Goal: Task Accomplishment & Management: Manage account settings

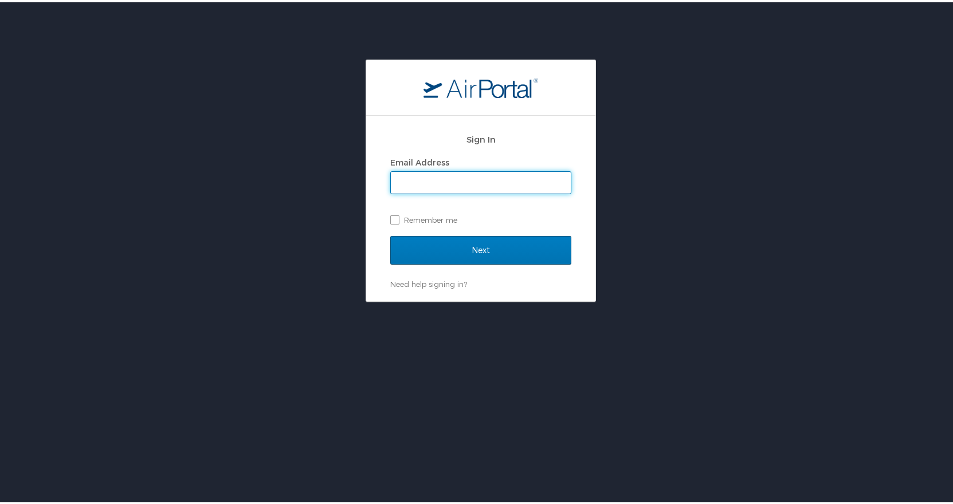
type input "[EMAIL_ADDRESS][DOMAIN_NAME]"
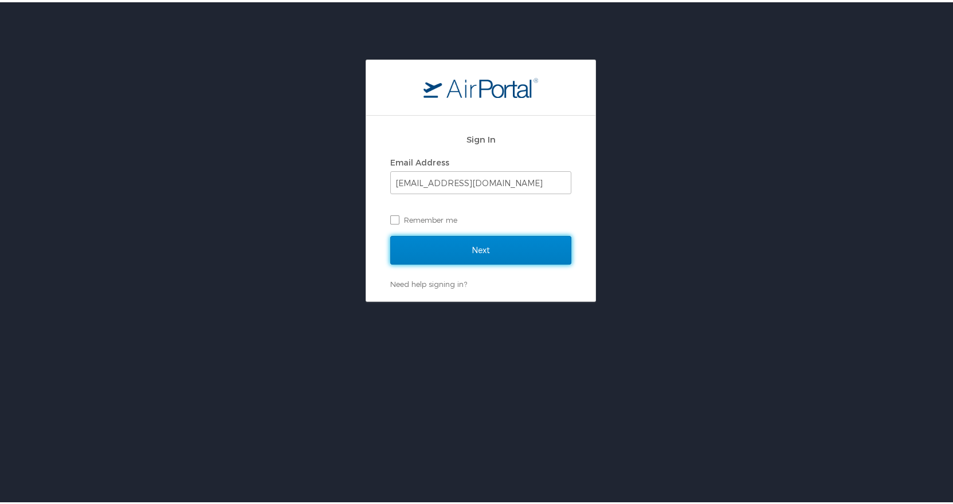
click at [494, 252] on input "Next" at bounding box center [480, 248] width 181 height 29
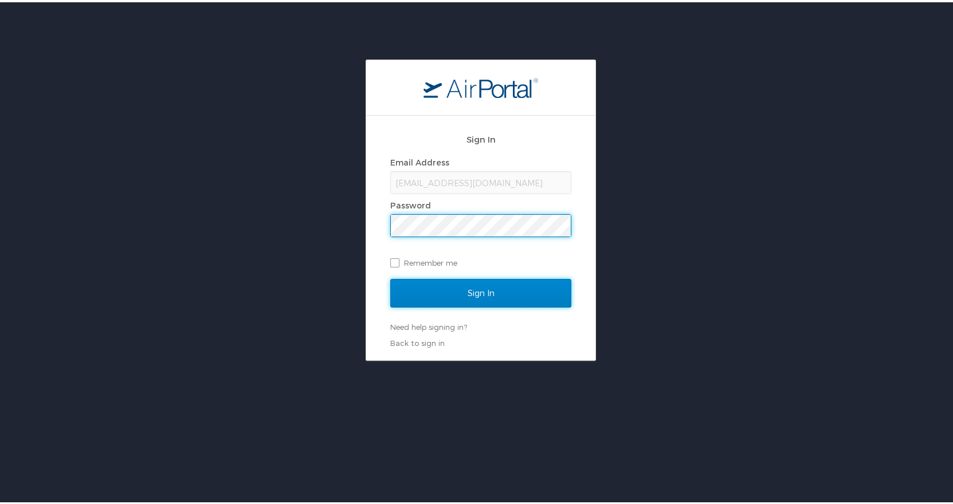
drag, startPoint x: 474, startPoint y: 287, endPoint x: 495, endPoint y: 280, distance: 21.9
click at [476, 287] on input "Sign In" at bounding box center [480, 291] width 181 height 29
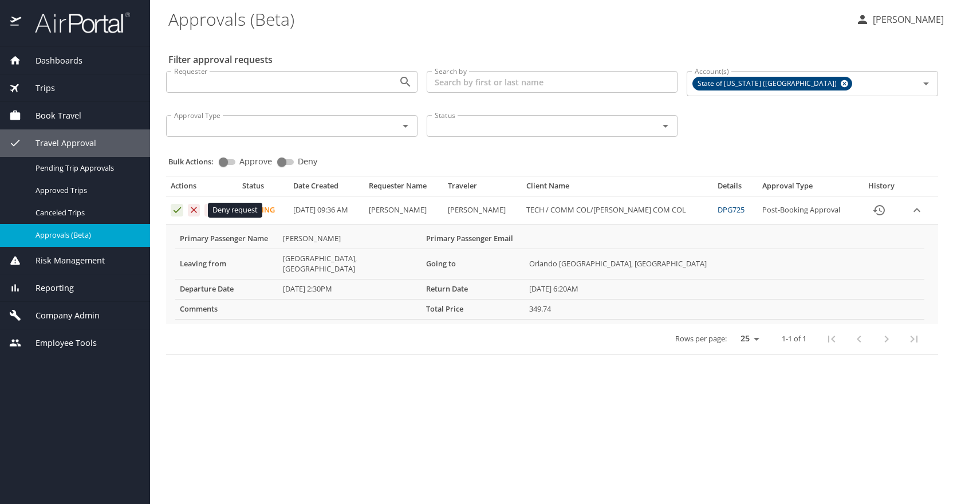
click at [197, 209] on icon "Approval table" at bounding box center [193, 210] width 11 height 11
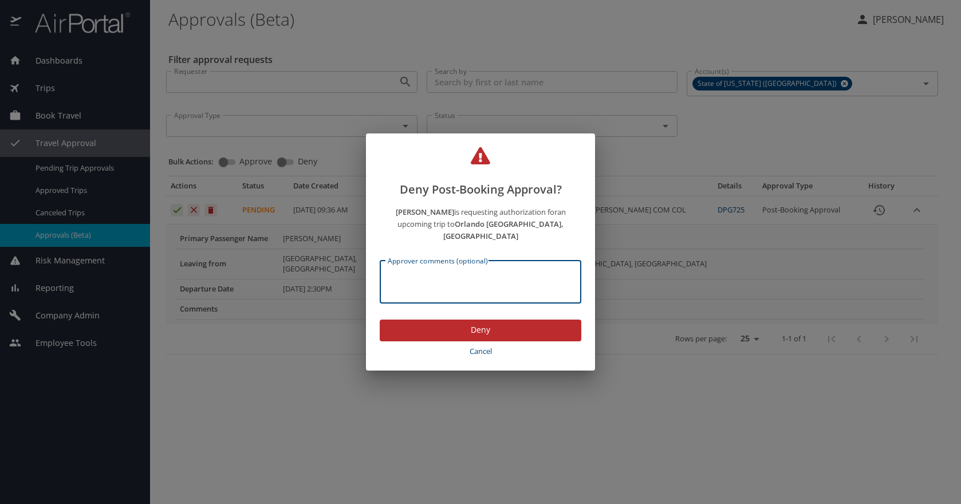
drag, startPoint x: 480, startPoint y: 276, endPoint x: 496, endPoint y: 262, distance: 21.1
click at [483, 273] on textarea "Approver comments (optional)" at bounding box center [481, 282] width 186 height 22
type textarea "The College has not yet approved the Pre-Approval of this travel item"
click at [513, 326] on span "Deny" at bounding box center [480, 330] width 183 height 14
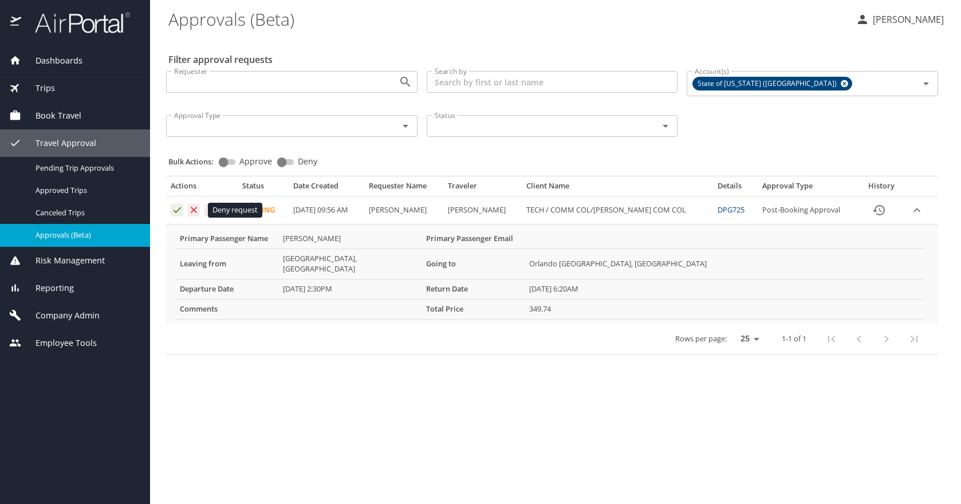
click at [196, 209] on icon "Approval table" at bounding box center [193, 210] width 11 height 11
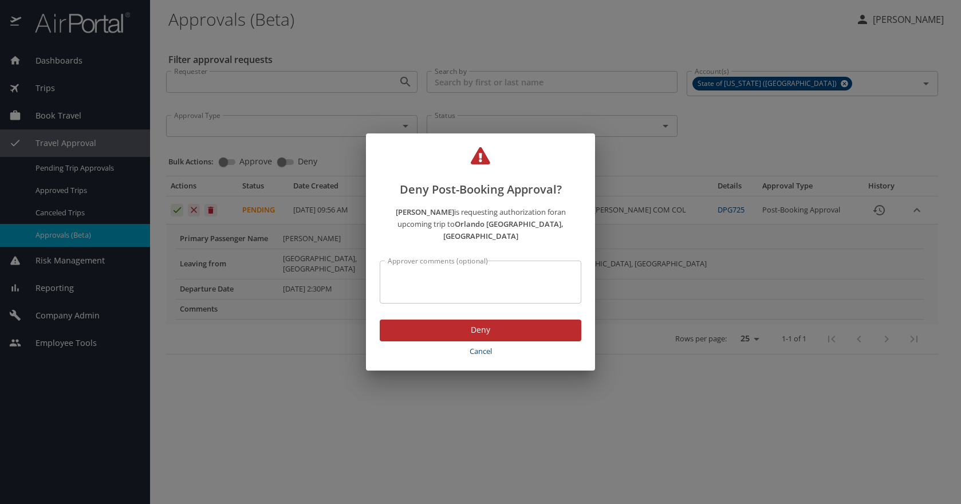
click at [481, 280] on textarea "Approver comments (optional)" at bounding box center [481, 282] width 186 height 22
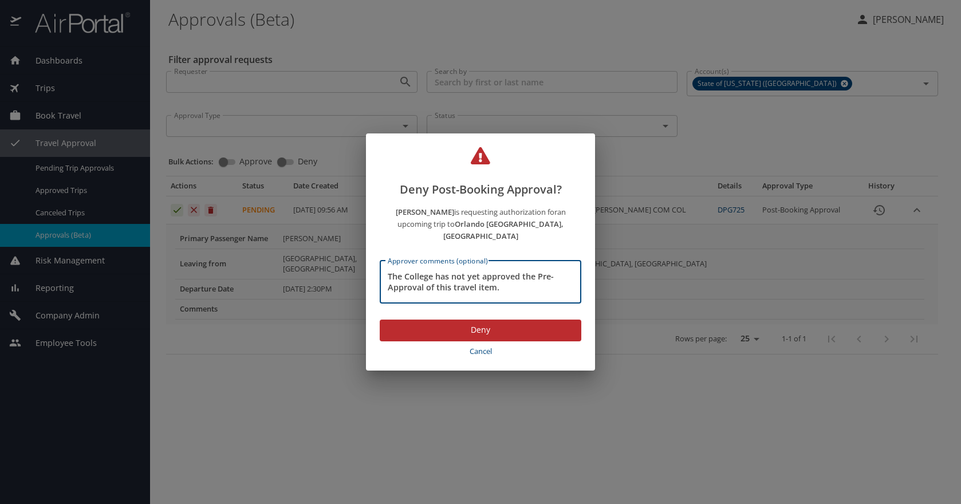
type textarea "The College has not yet approved the Pre-Approval of this travel item."
click at [499, 329] on span "Deny" at bounding box center [480, 330] width 183 height 14
